Goal: Information Seeking & Learning: Learn about a topic

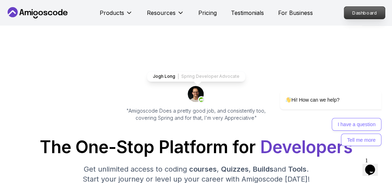
click at [376, 8] on p "Dashboard" at bounding box center [364, 13] width 41 height 12
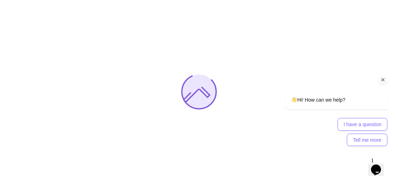
click at [386, 81] on div "Chat attention grabber" at bounding box center [382, 80] width 9 height 9
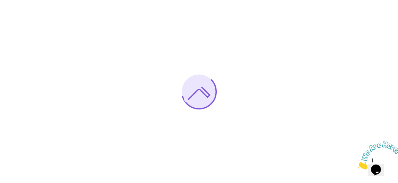
click at [356, 164] on icon "Close" at bounding box center [356, 167] width 0 height 6
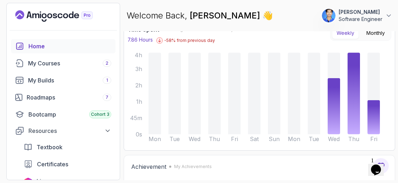
scroll to position [71, 0]
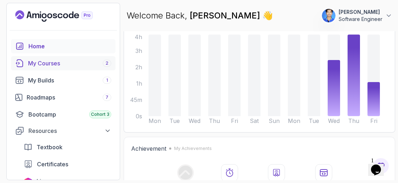
click at [74, 67] on div "My Courses 2" at bounding box center [69, 63] width 83 height 9
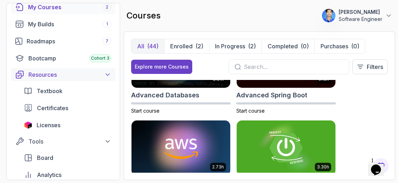
scroll to position [49, 0]
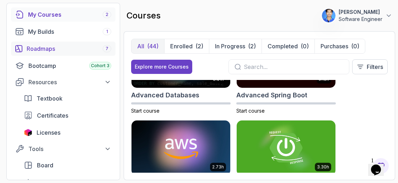
click at [40, 46] on div "Roadmaps 7" at bounding box center [69, 48] width 84 height 9
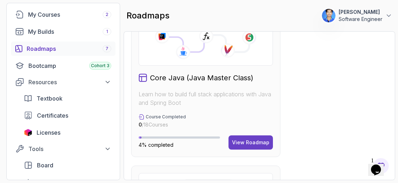
scroll to position [422, 0]
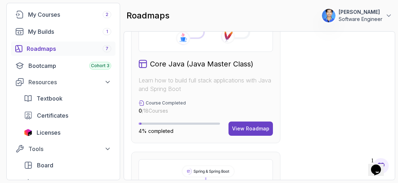
click at [223, 50] on div at bounding box center [205, 16] width 134 height 71
click at [262, 125] on div "View Roadmap" at bounding box center [250, 128] width 37 height 7
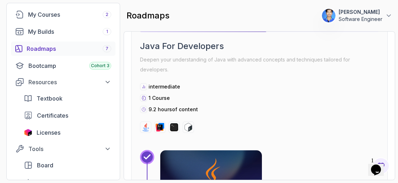
scroll to position [760, 0]
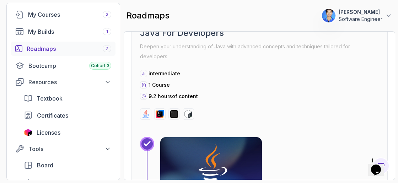
click at [193, 147] on img at bounding box center [211, 166] width 107 height 60
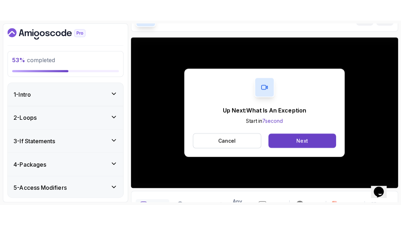
scroll to position [88, 0]
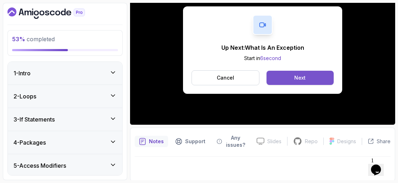
click at [293, 71] on button "Next" at bounding box center [299, 78] width 67 height 14
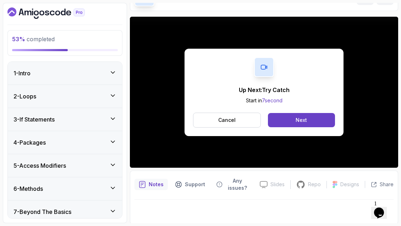
scroll to position [88, 0]
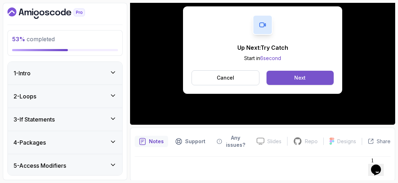
click at [290, 73] on button "Next" at bounding box center [299, 78] width 67 height 14
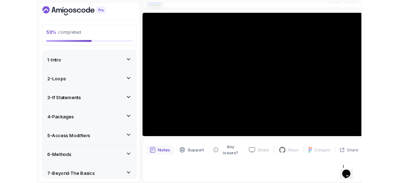
scroll to position [47, 0]
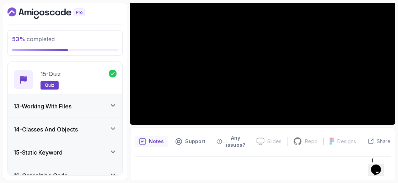
scroll to position [702, 0]
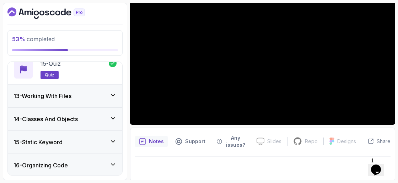
click at [99, 92] on div "13 - Working With Files" at bounding box center [64, 96] width 103 height 9
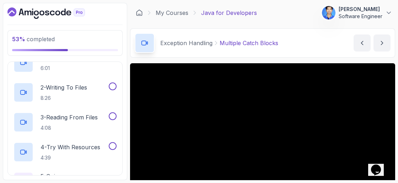
scroll to position [305, 0]
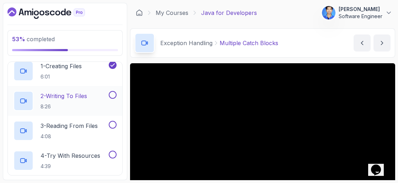
click at [95, 95] on div "2 - Writing To Files 8:26" at bounding box center [60, 101] width 94 height 20
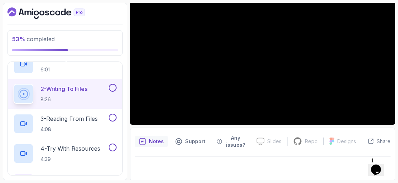
scroll to position [299, 0]
